Goal: Task Accomplishment & Management: Manage account settings

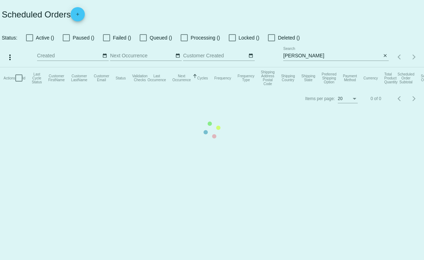
click at [386, 67] on mat-table "Actions Id Last Cycle Status Customer FirstName Customer LastName Customer Emai…" at bounding box center [212, 77] width 424 height 21
click at [29, 67] on mat-table "Actions Id Last Cycle Status Customer FirstName Customer LastName Customer Emai…" at bounding box center [212, 77] width 424 height 21
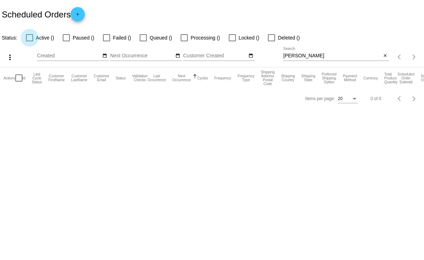
click at [30, 37] on div at bounding box center [29, 37] width 7 height 7
click at [30, 41] on input "Active ()" at bounding box center [29, 41] width 0 height 0
checkbox input "true"
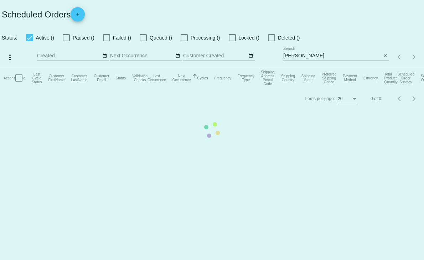
click at [385, 67] on mat-table "Actions Id Last Cycle Status Customer FirstName Customer LastName Customer Emai…" at bounding box center [212, 77] width 424 height 21
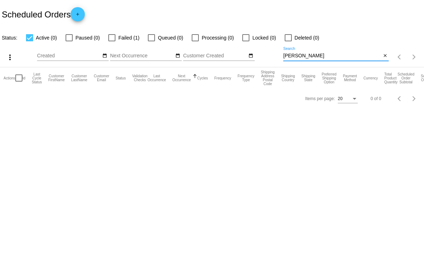
drag, startPoint x: 303, startPoint y: 55, endPoint x: 260, endPoint y: 62, distance: 43.4
click at [260, 62] on div "more_vert Aug Jan Feb Mar [DATE]" at bounding box center [212, 54] width 424 height 25
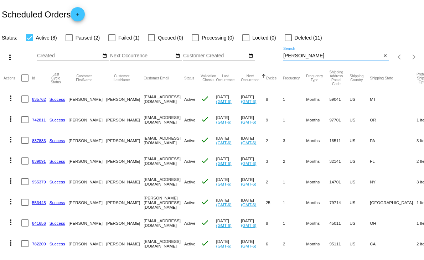
scroll to position [20, 0]
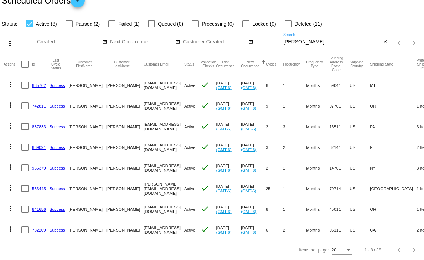
type input "[PERSON_NAME]"
click at [38, 228] on link "782209" at bounding box center [39, 230] width 14 height 5
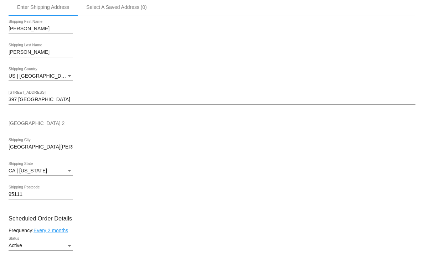
scroll to position [237, 0]
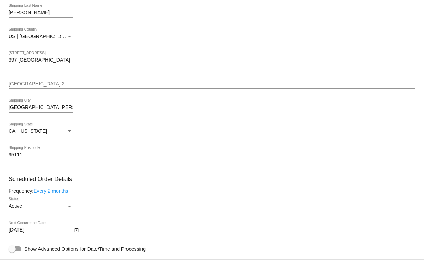
click at [69, 204] on div "Status" at bounding box center [69, 207] width 6 height 6
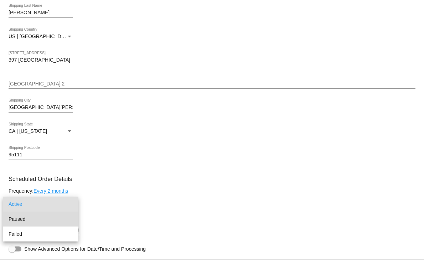
click at [23, 219] on span "Paused" at bounding box center [41, 219] width 64 height 15
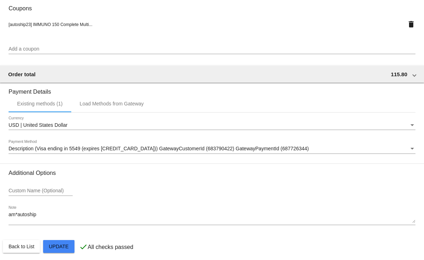
scroll to position [625, 0]
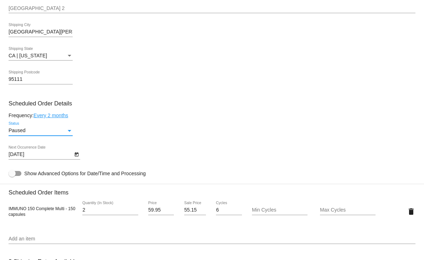
scroll to position [308, 0]
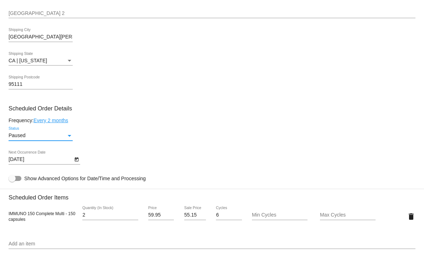
click at [69, 135] on div "Status" at bounding box center [70, 136] width 4 height 2
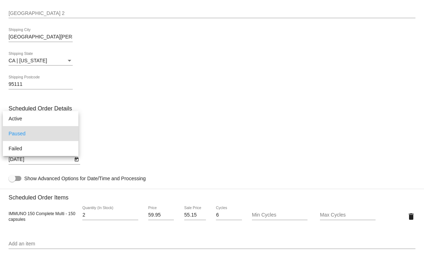
click at [66, 133] on span "Paused" at bounding box center [41, 133] width 64 height 15
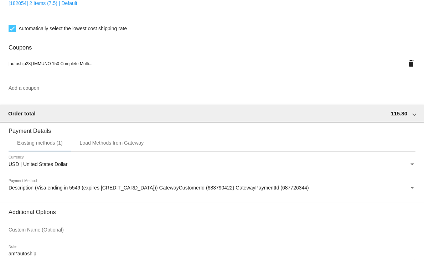
scroll to position [625, 0]
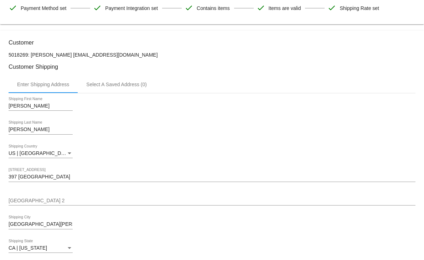
scroll to position [110, 0]
